Goal: Information Seeking & Learning: Learn about a topic

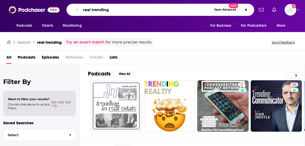
click at [91, 10] on input "real trending" at bounding box center [146, 10] width 131 height 8
click at [177, 13] on input "realtrending" at bounding box center [146, 10] width 131 height 8
type input "realtrending"
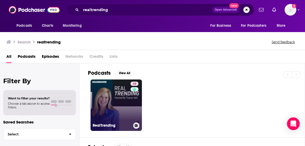
click at [111, 89] on link "48 RealTrending" at bounding box center [115, 104] width 51 height 51
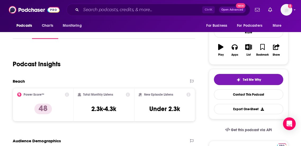
scroll to position [79, 0]
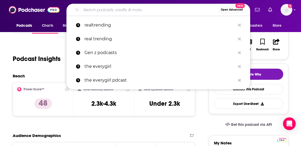
click at [103, 9] on input "Search podcasts, credits, & more..." at bounding box center [149, 10] width 137 height 8
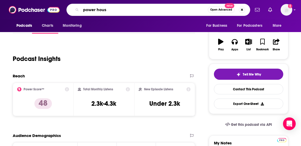
type input "power house"
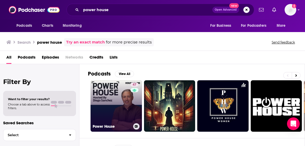
click at [111, 88] on link "47 Power House" at bounding box center [115, 105] width 51 height 51
click at [114, 88] on link "47 Power House" at bounding box center [115, 105] width 51 height 51
